Goal: Check status: Check status

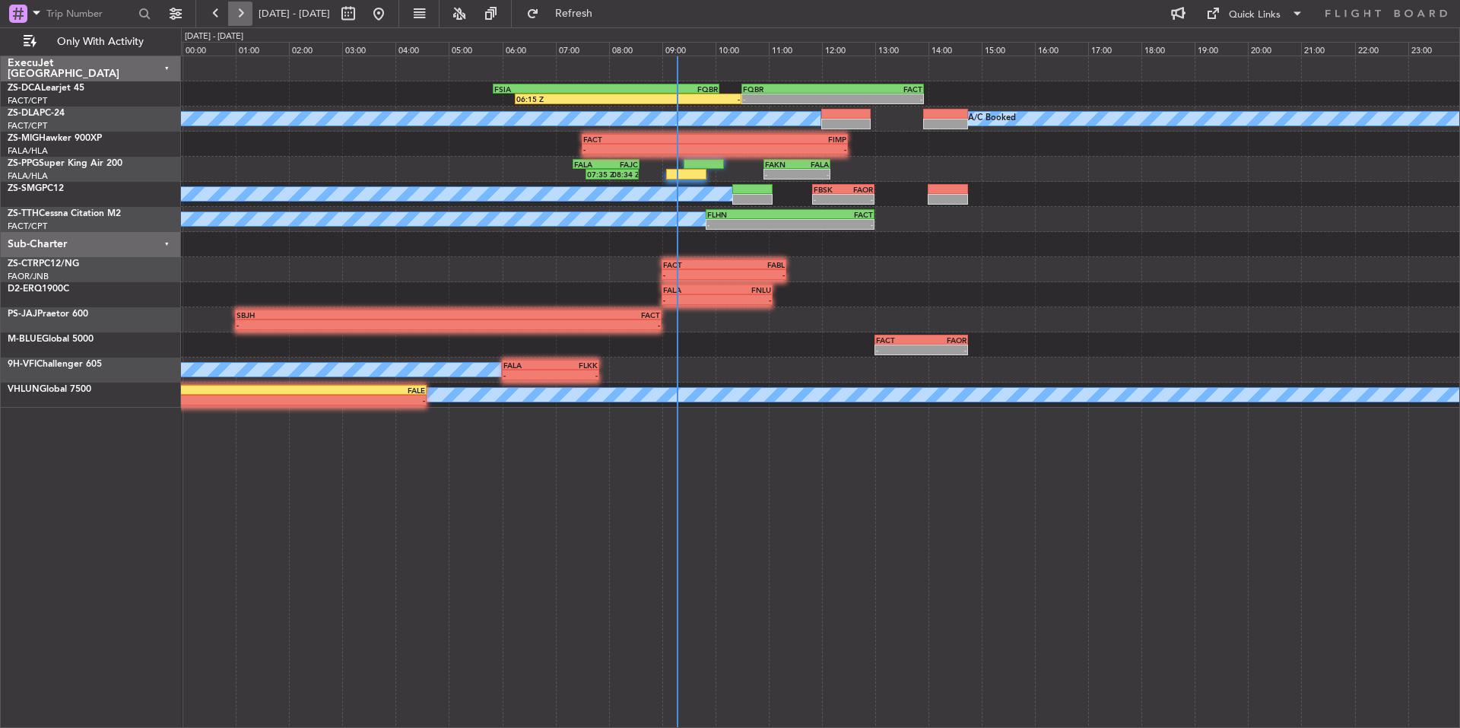
click at [240, 17] on button at bounding box center [240, 14] width 24 height 24
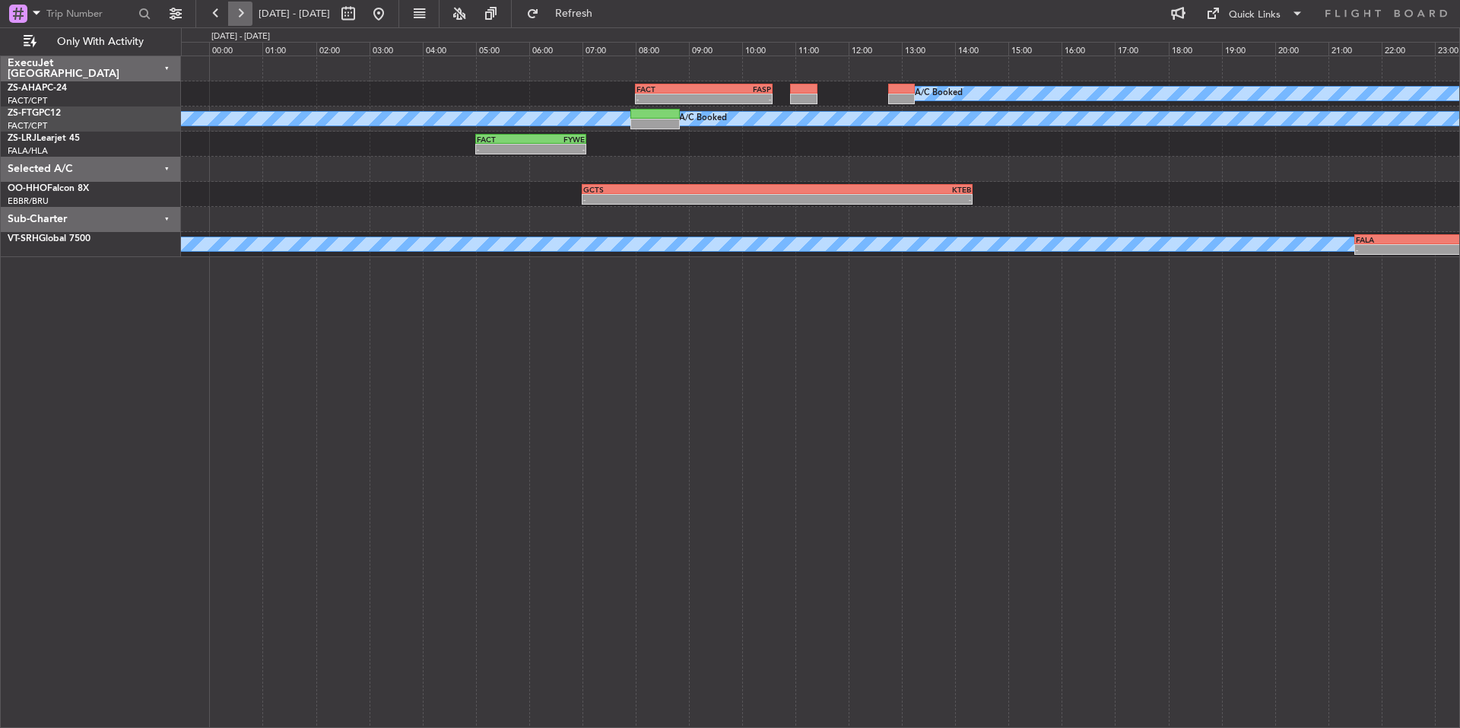
click at [240, 17] on button at bounding box center [240, 14] width 24 height 24
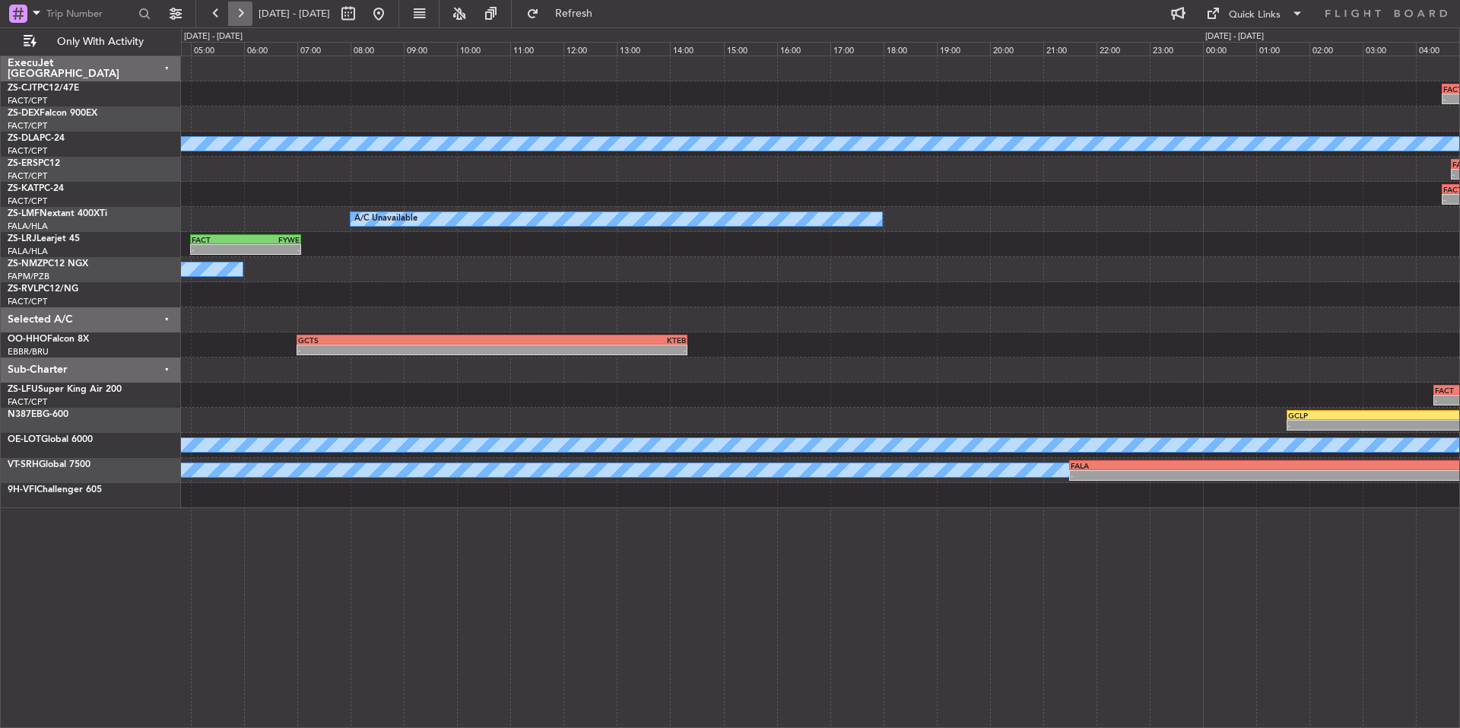
click at [240, 17] on button at bounding box center [240, 14] width 24 height 24
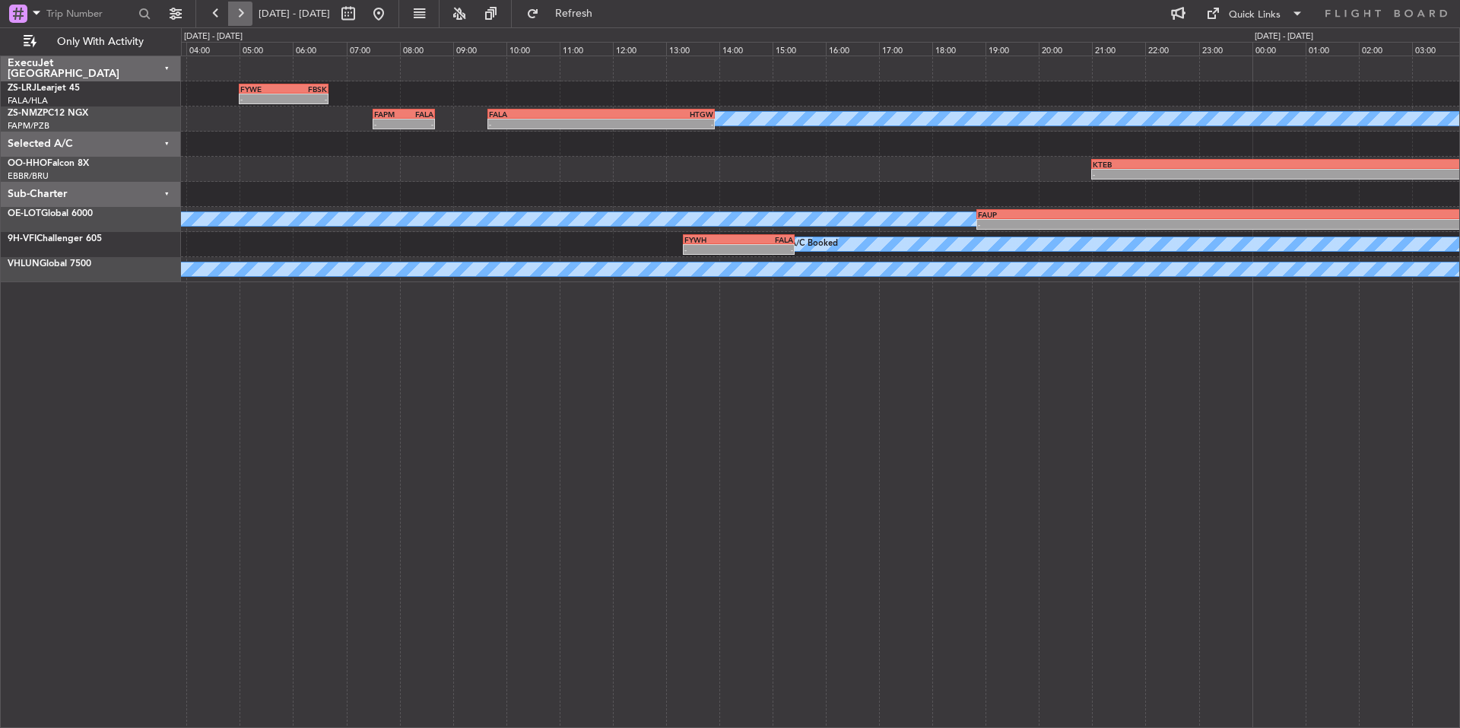
click at [240, 17] on button at bounding box center [240, 14] width 24 height 24
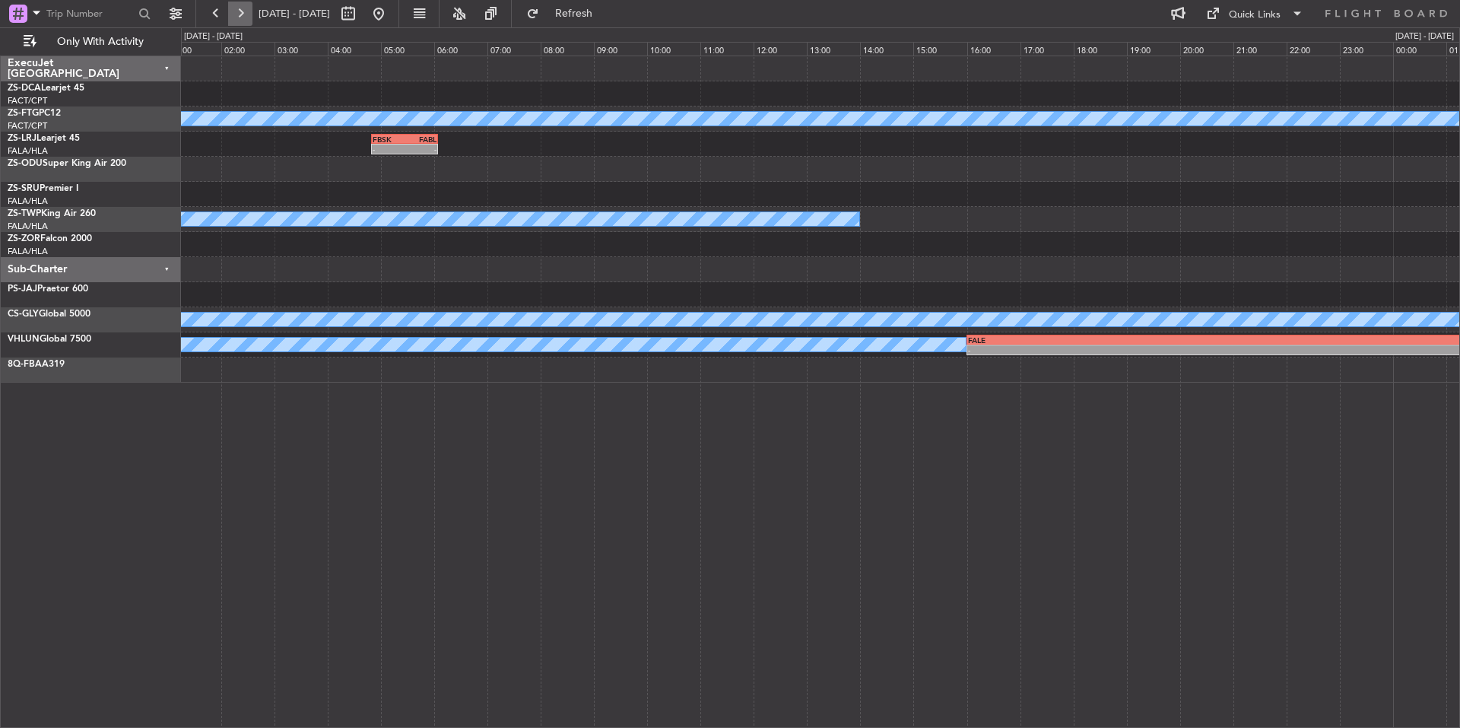
click at [240, 17] on button at bounding box center [240, 14] width 24 height 24
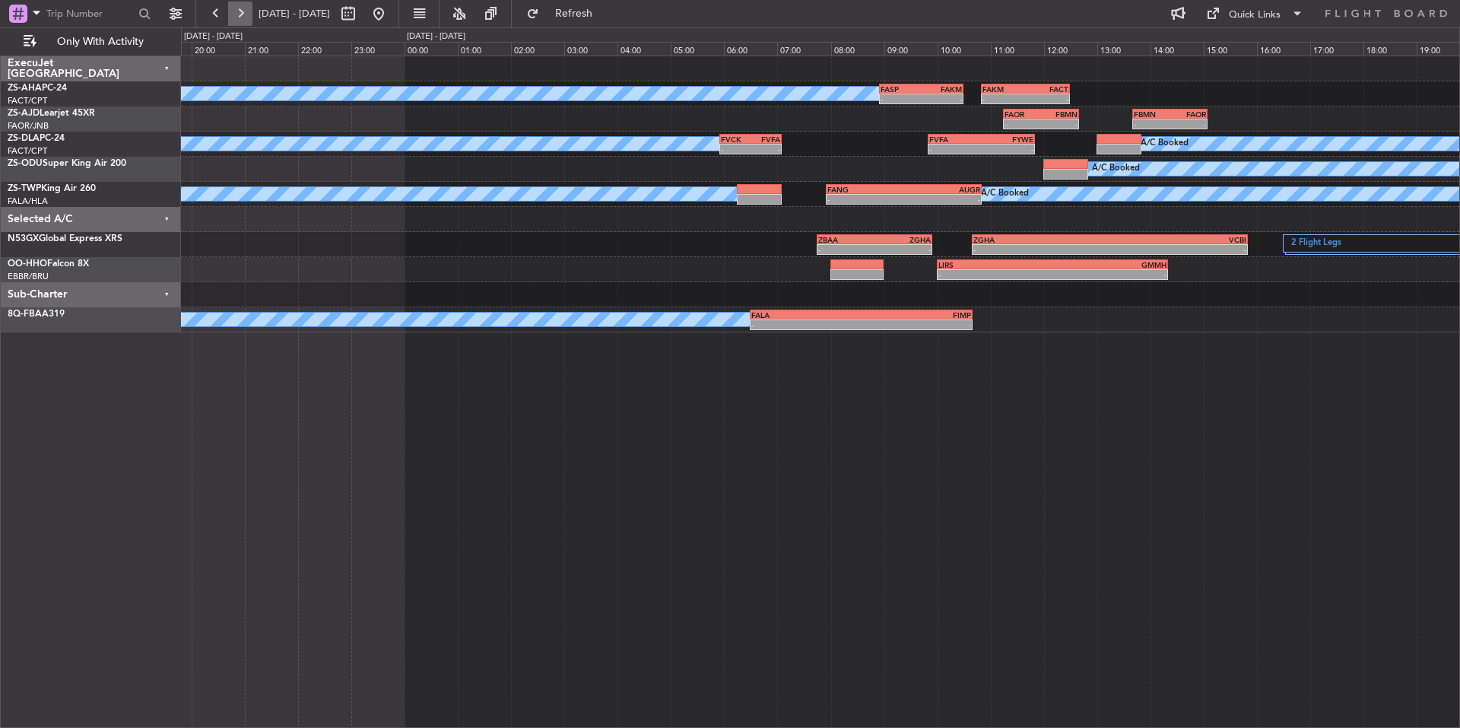
click at [240, 17] on button at bounding box center [240, 14] width 24 height 24
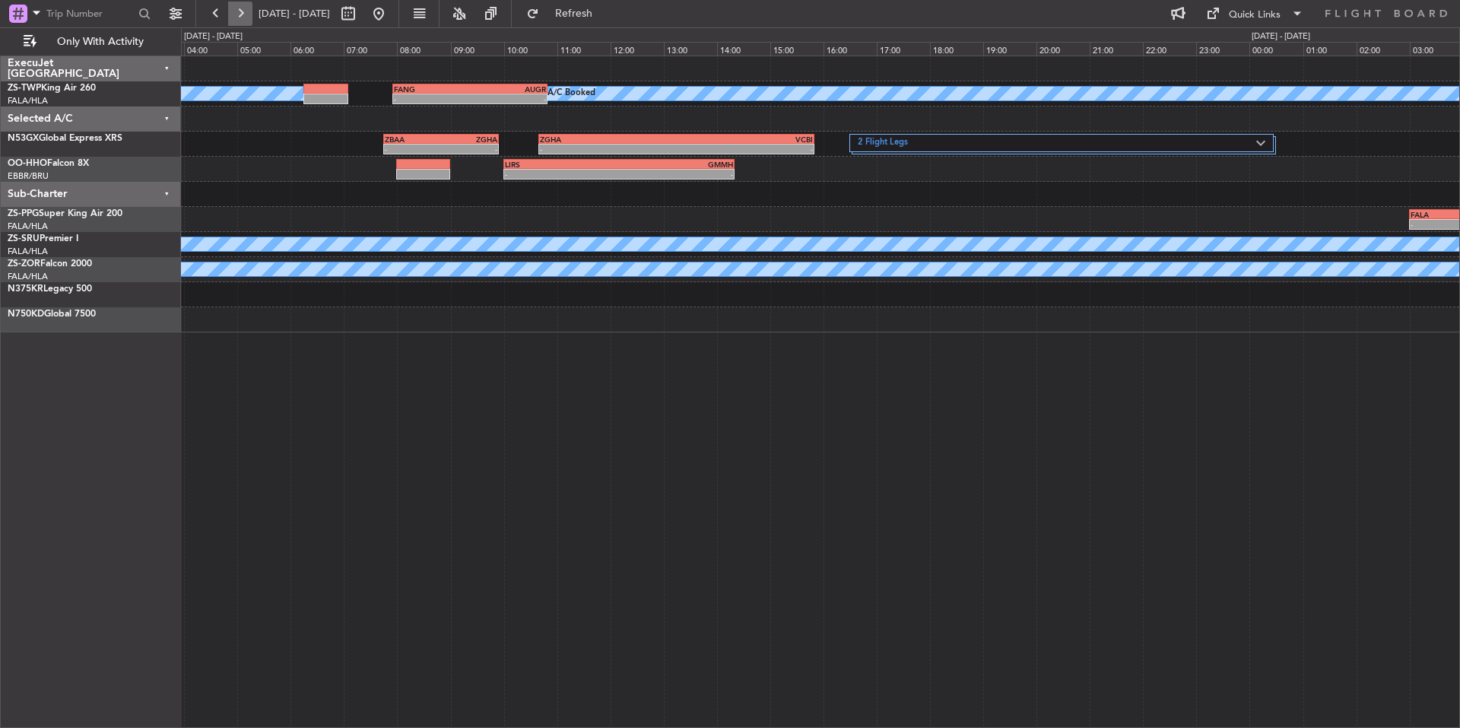
click at [240, 17] on button at bounding box center [240, 14] width 24 height 24
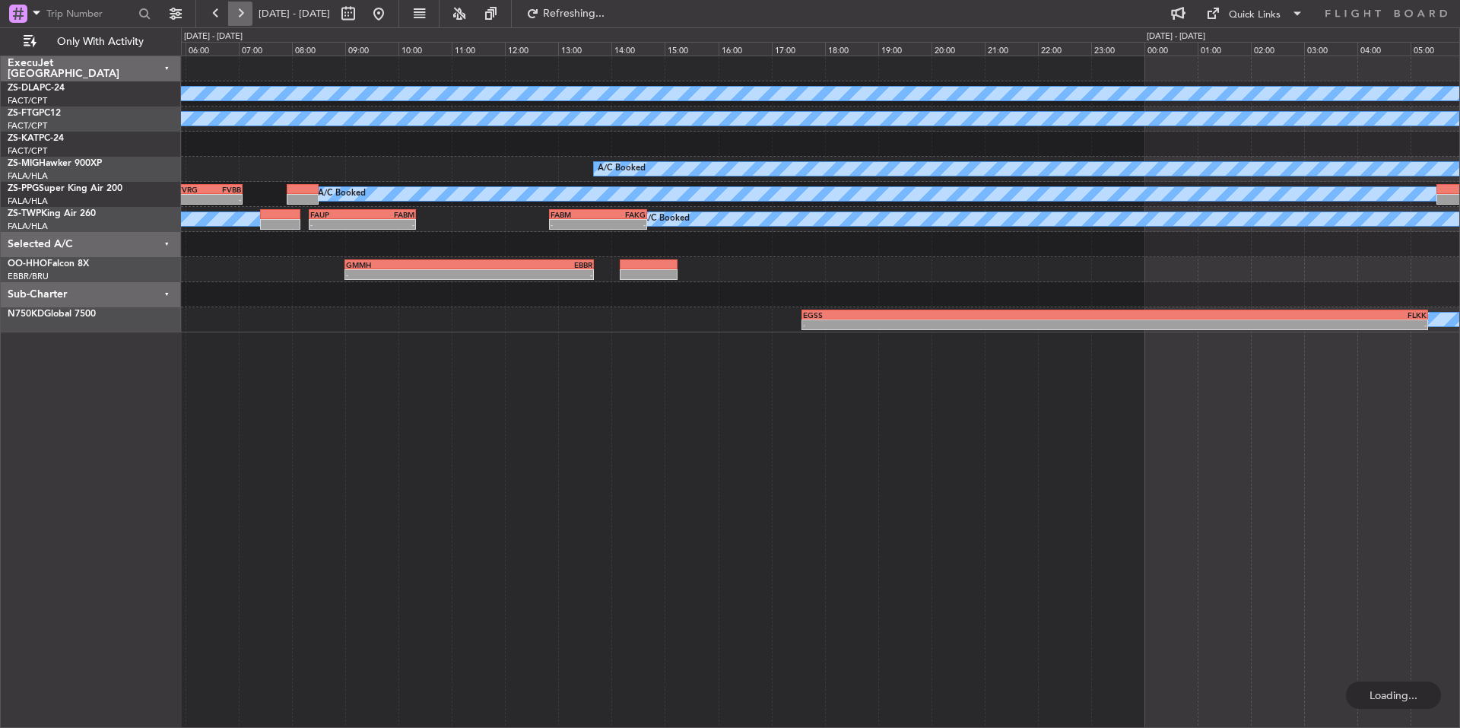
click at [240, 17] on button at bounding box center [240, 14] width 24 height 24
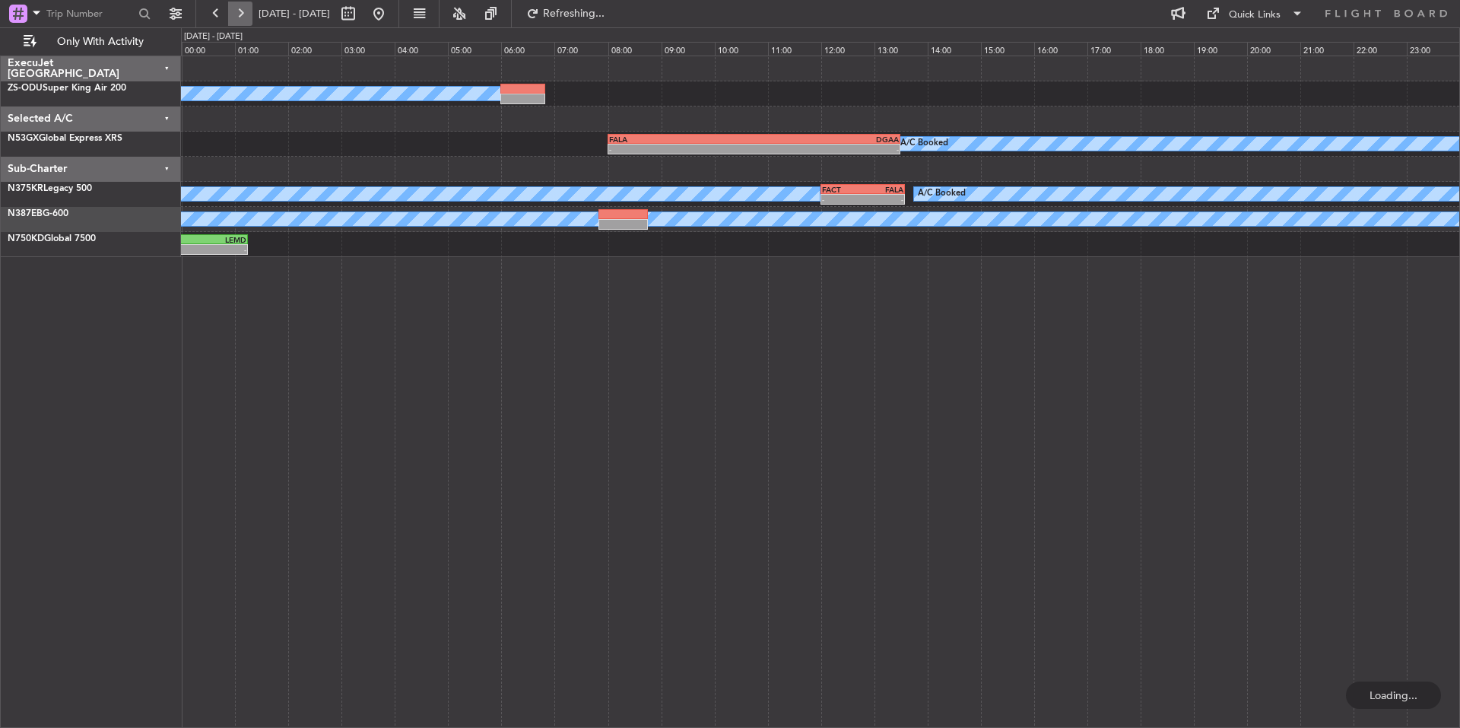
click at [240, 17] on button at bounding box center [240, 14] width 24 height 24
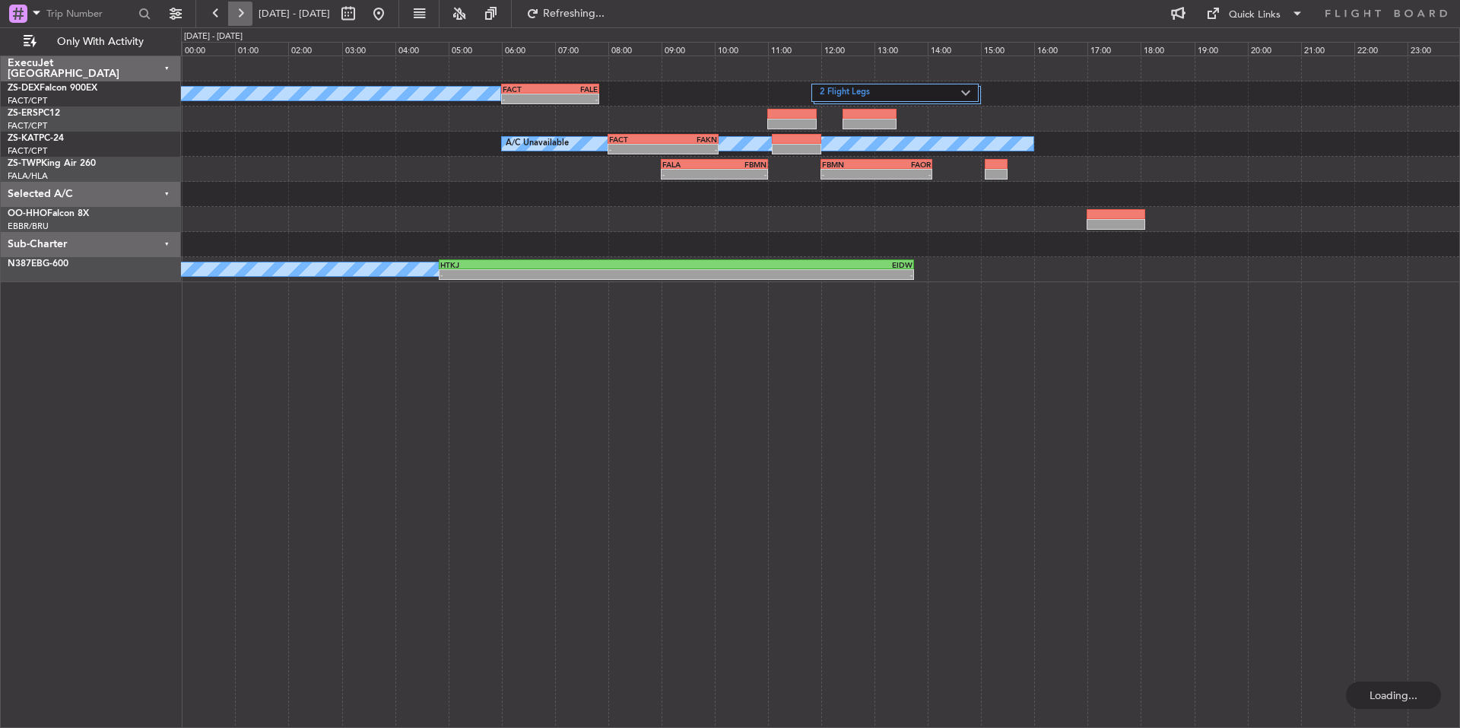
click at [240, 17] on button at bounding box center [240, 14] width 24 height 24
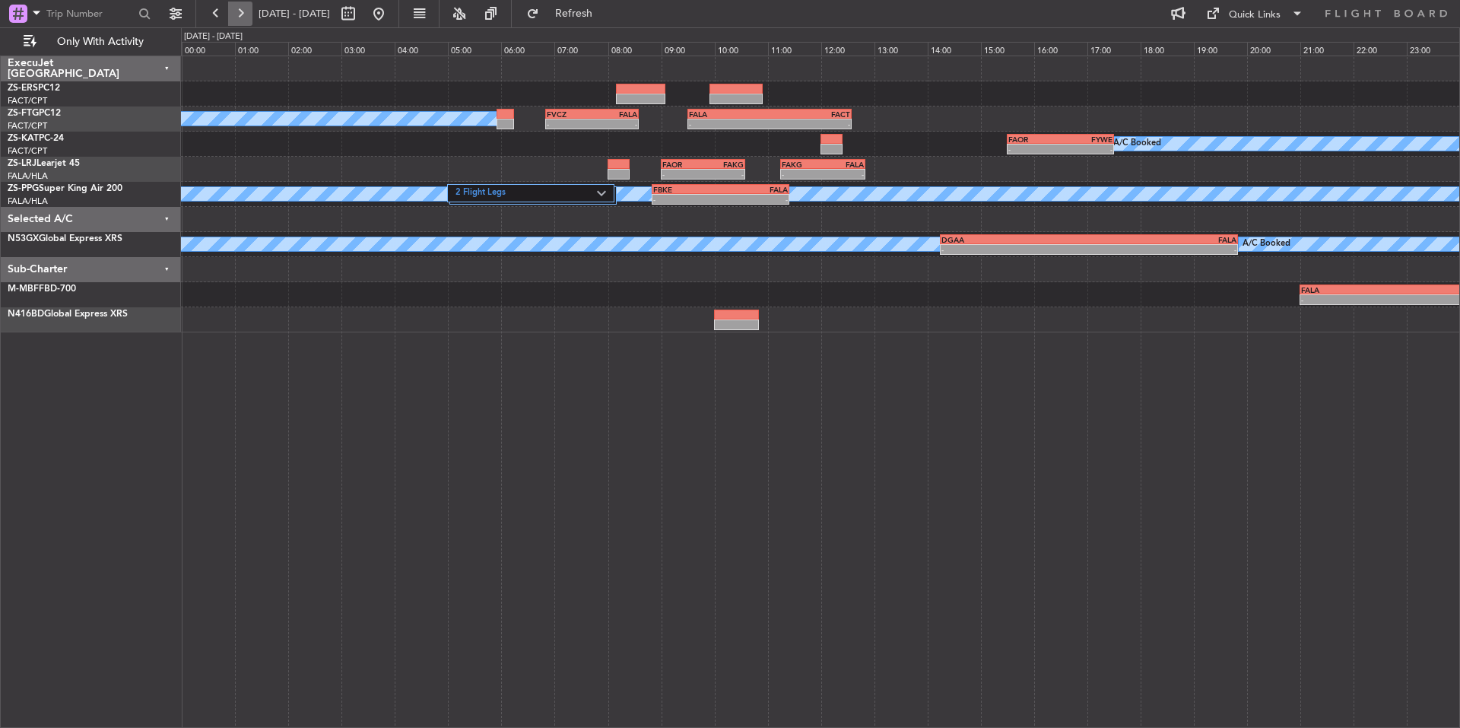
click at [240, 17] on button at bounding box center [240, 14] width 24 height 24
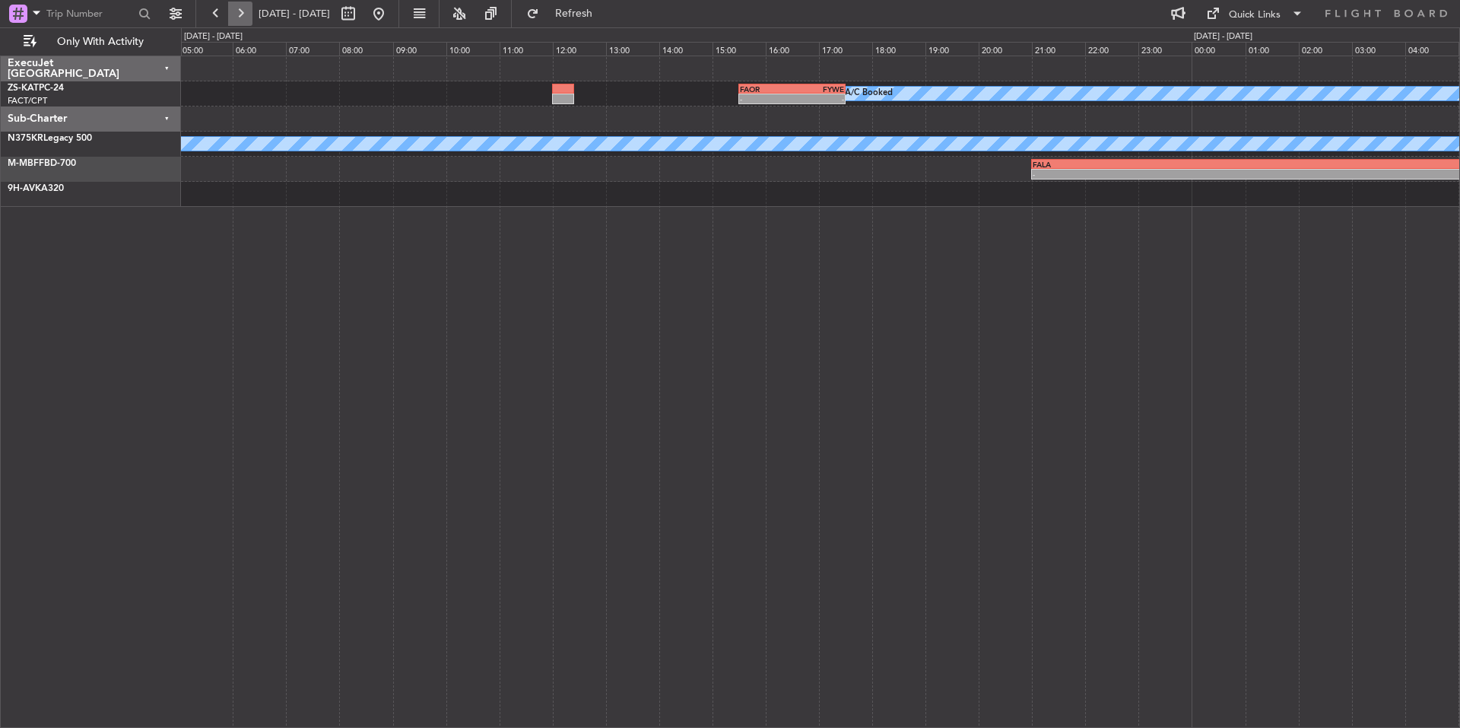
click at [240, 17] on button at bounding box center [240, 14] width 24 height 24
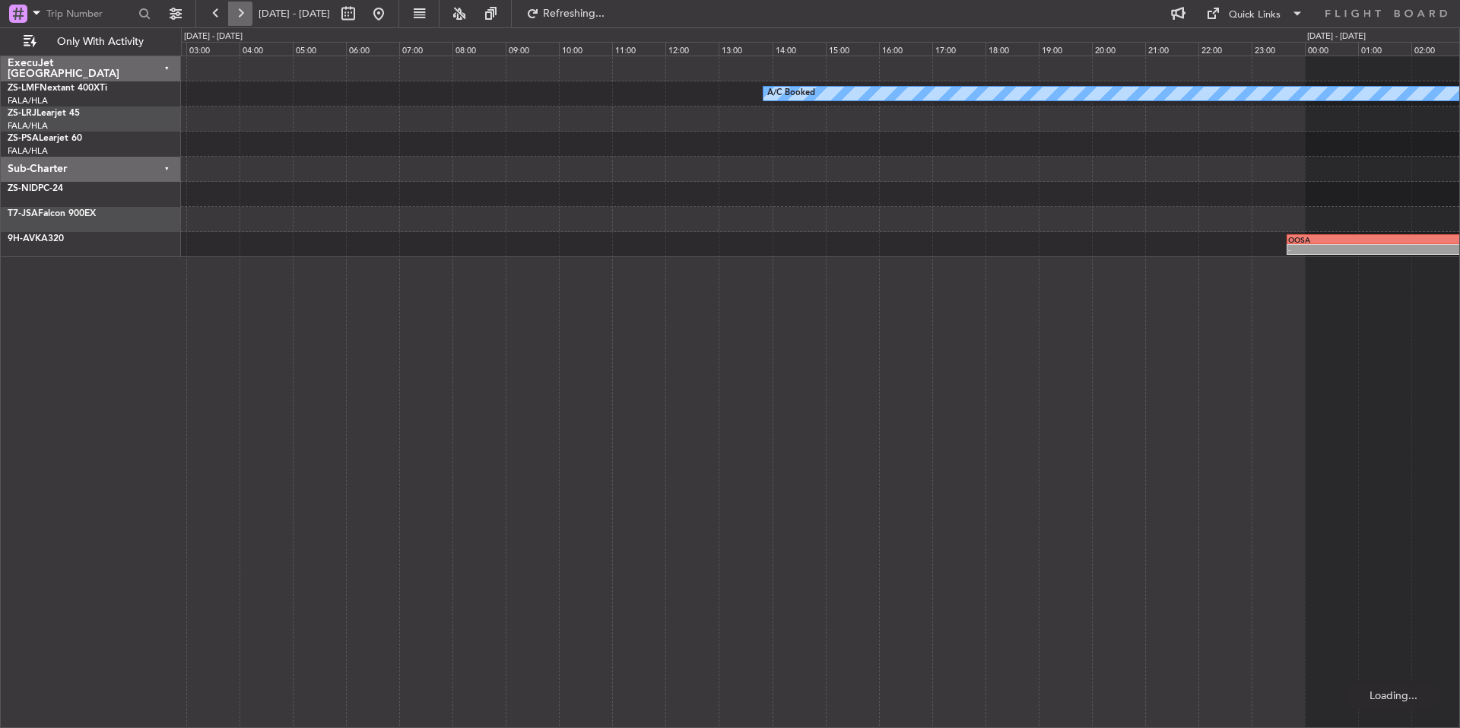
click at [240, 17] on button at bounding box center [240, 14] width 24 height 24
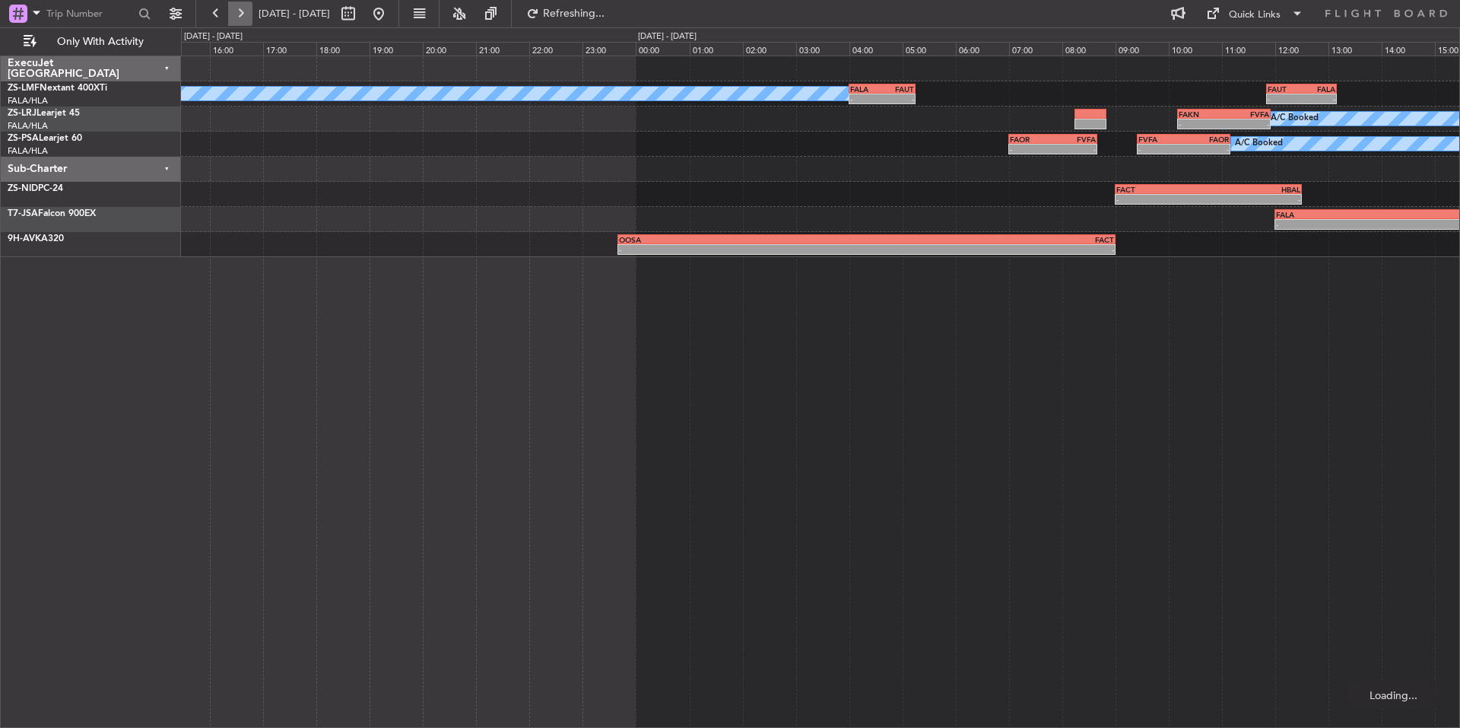
click at [240, 17] on button at bounding box center [240, 14] width 24 height 24
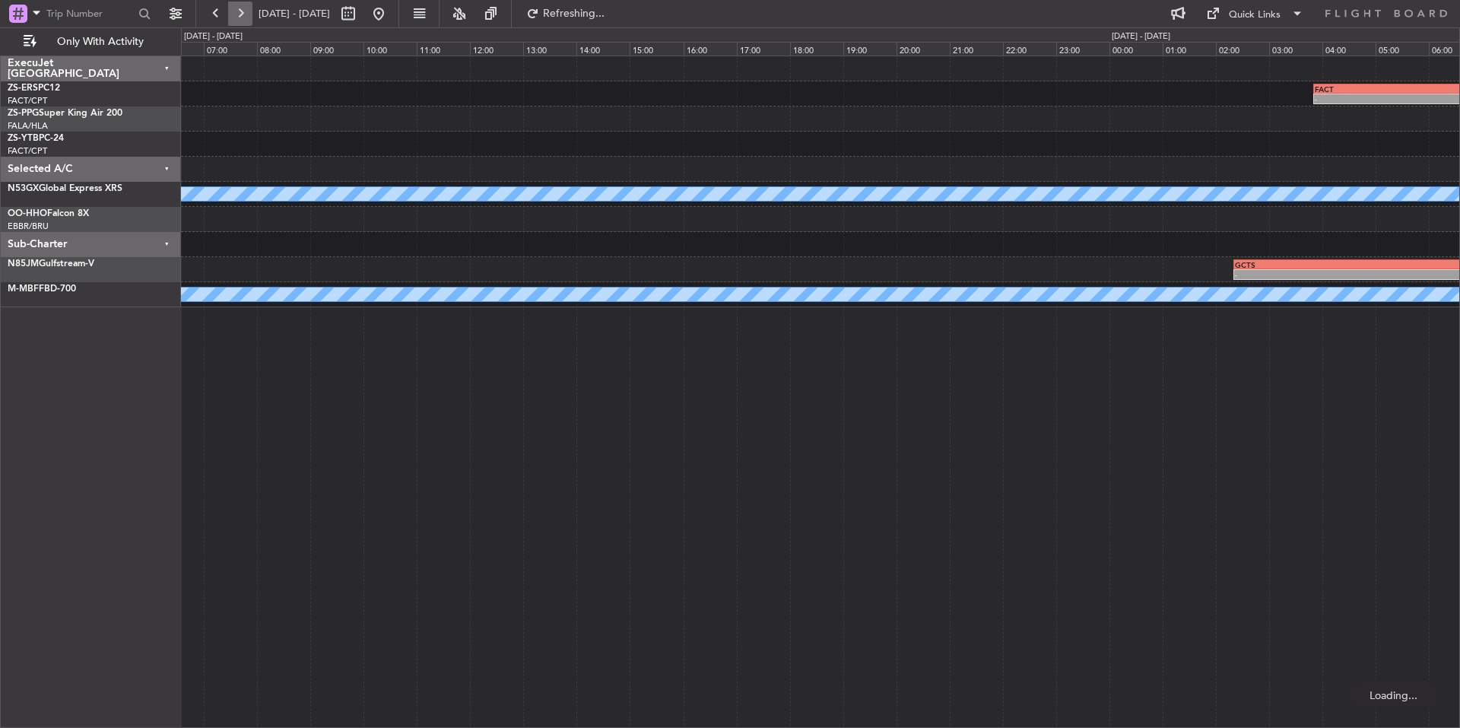
click at [240, 17] on button at bounding box center [240, 14] width 24 height 24
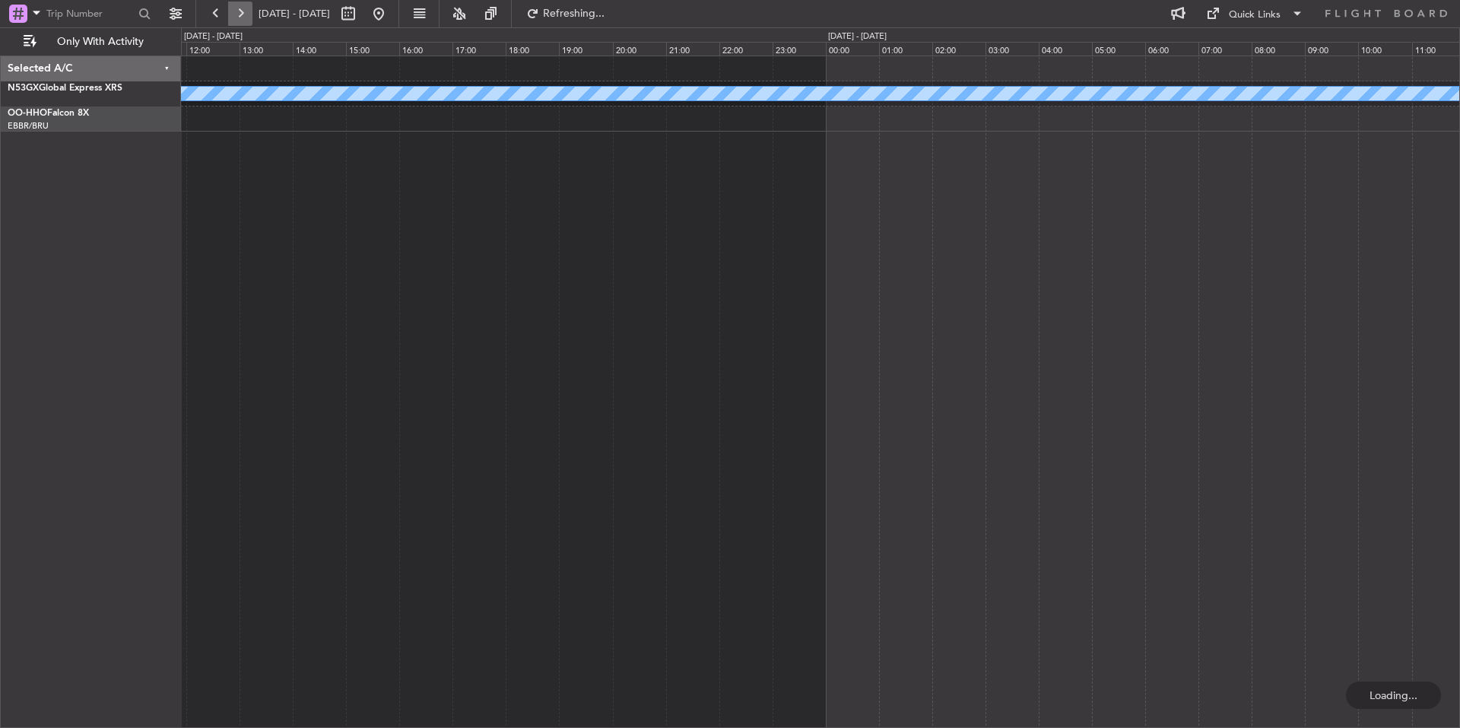
click at [240, 17] on button at bounding box center [240, 14] width 24 height 24
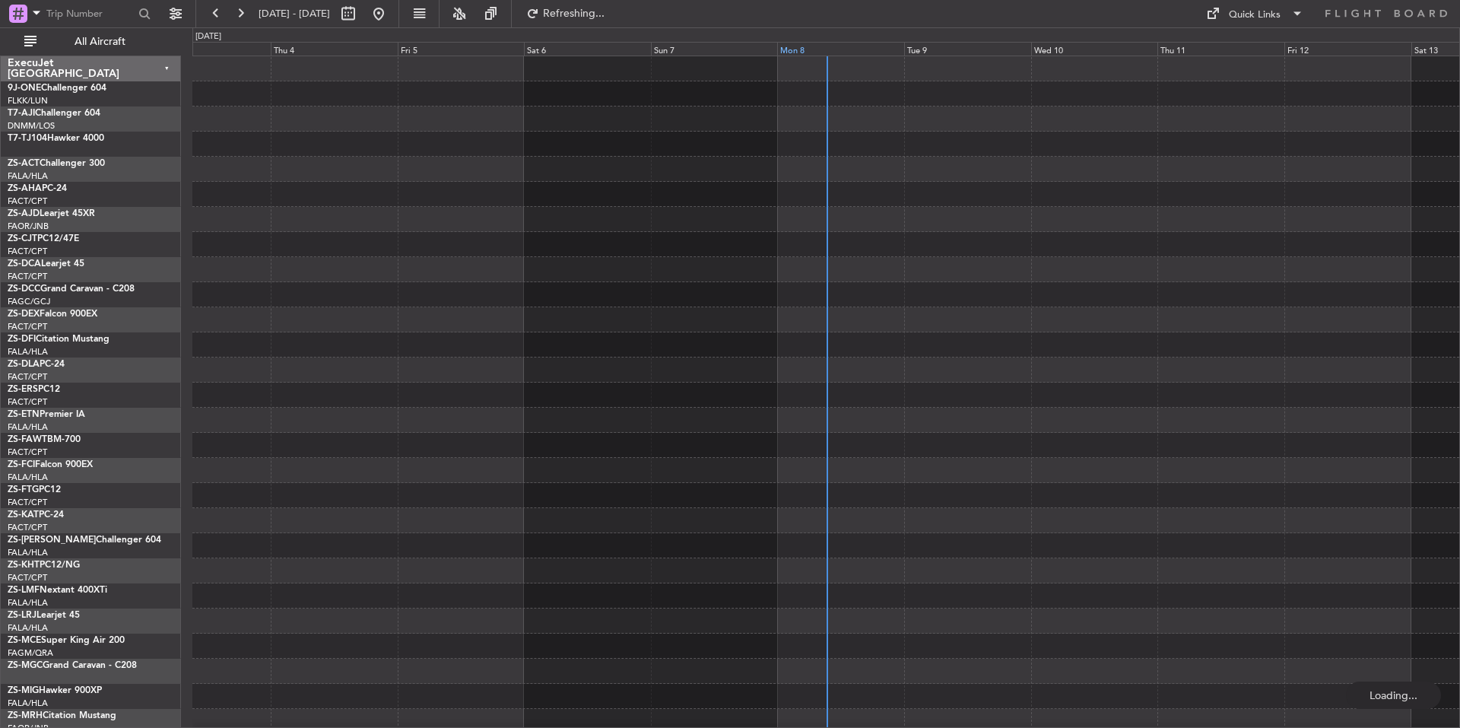
click at [852, 49] on div "Mon 8" at bounding box center [840, 49] width 127 height 14
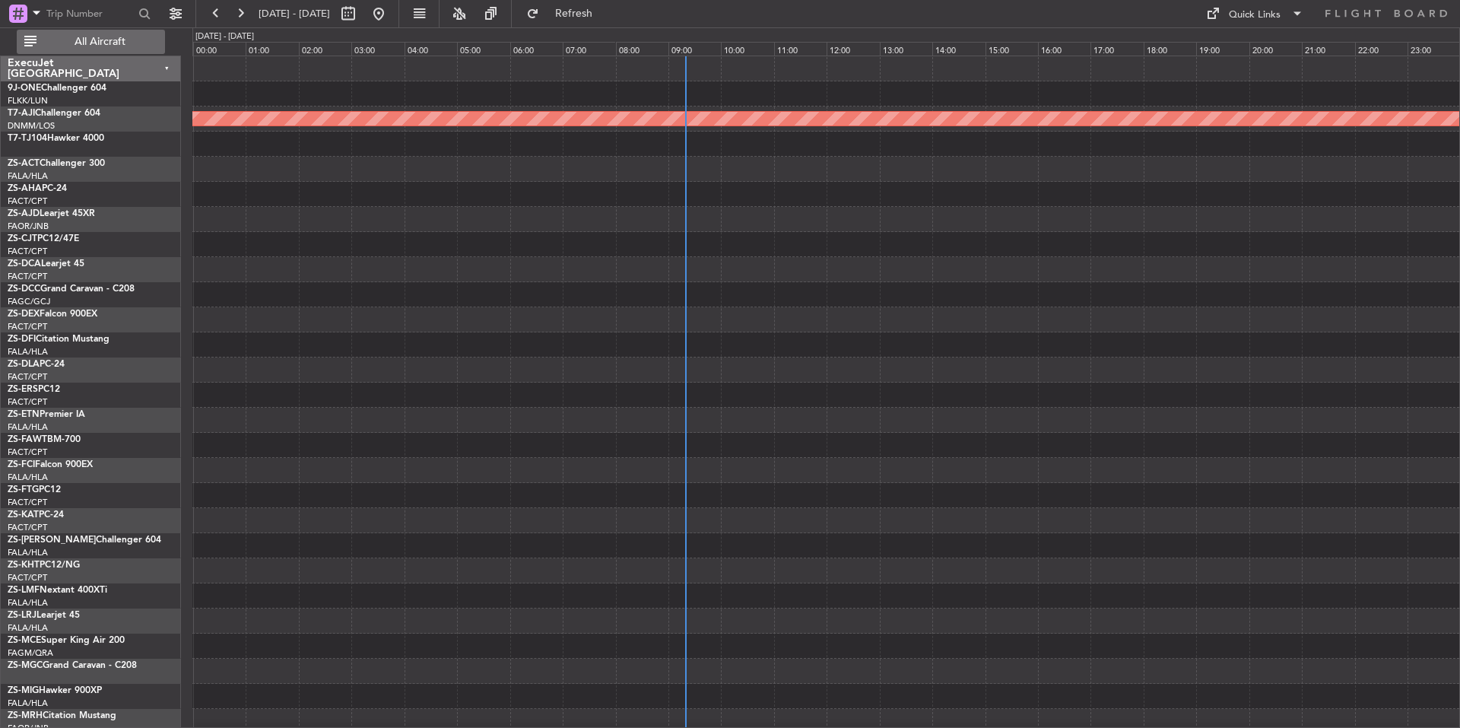
click at [154, 38] on span "All Aircraft" at bounding box center [100, 41] width 121 height 11
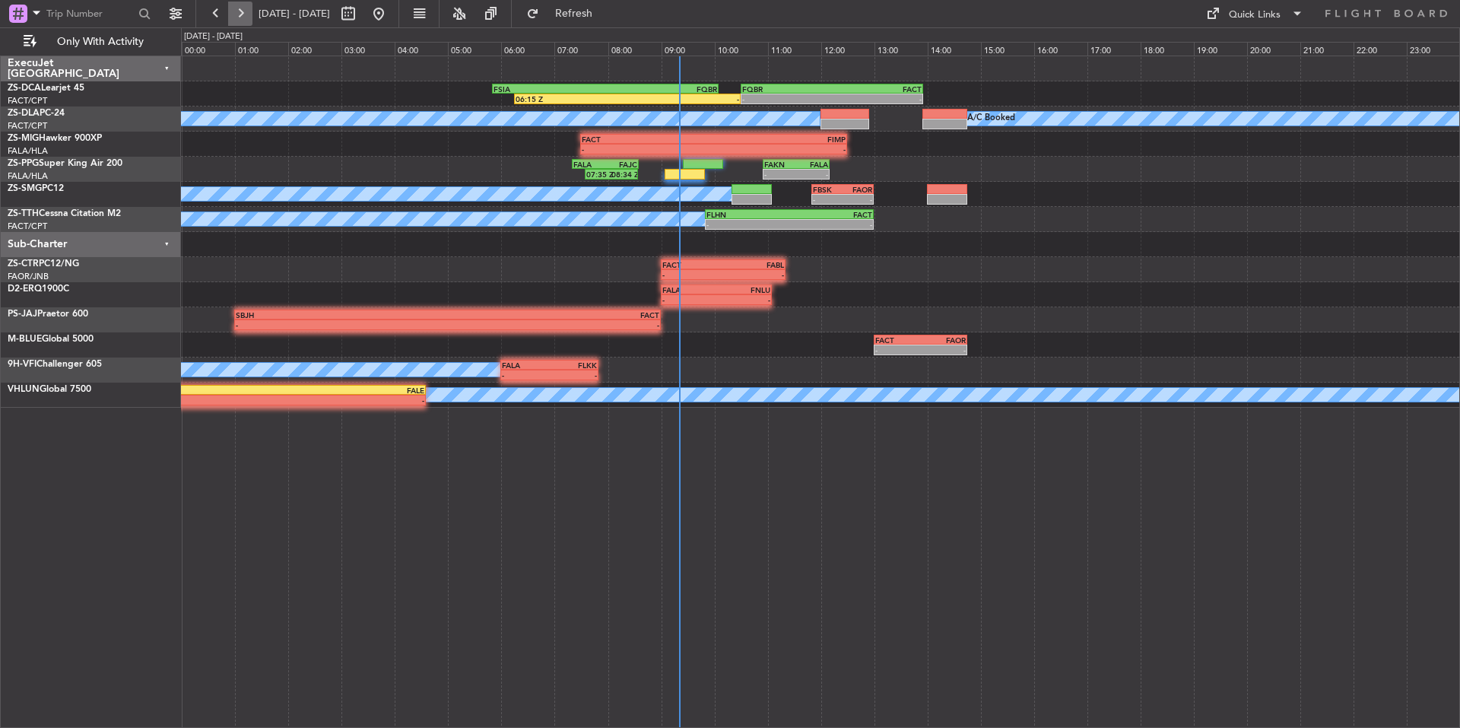
click at [240, 4] on button at bounding box center [240, 14] width 24 height 24
